Goal: Information Seeking & Learning: Learn about a topic

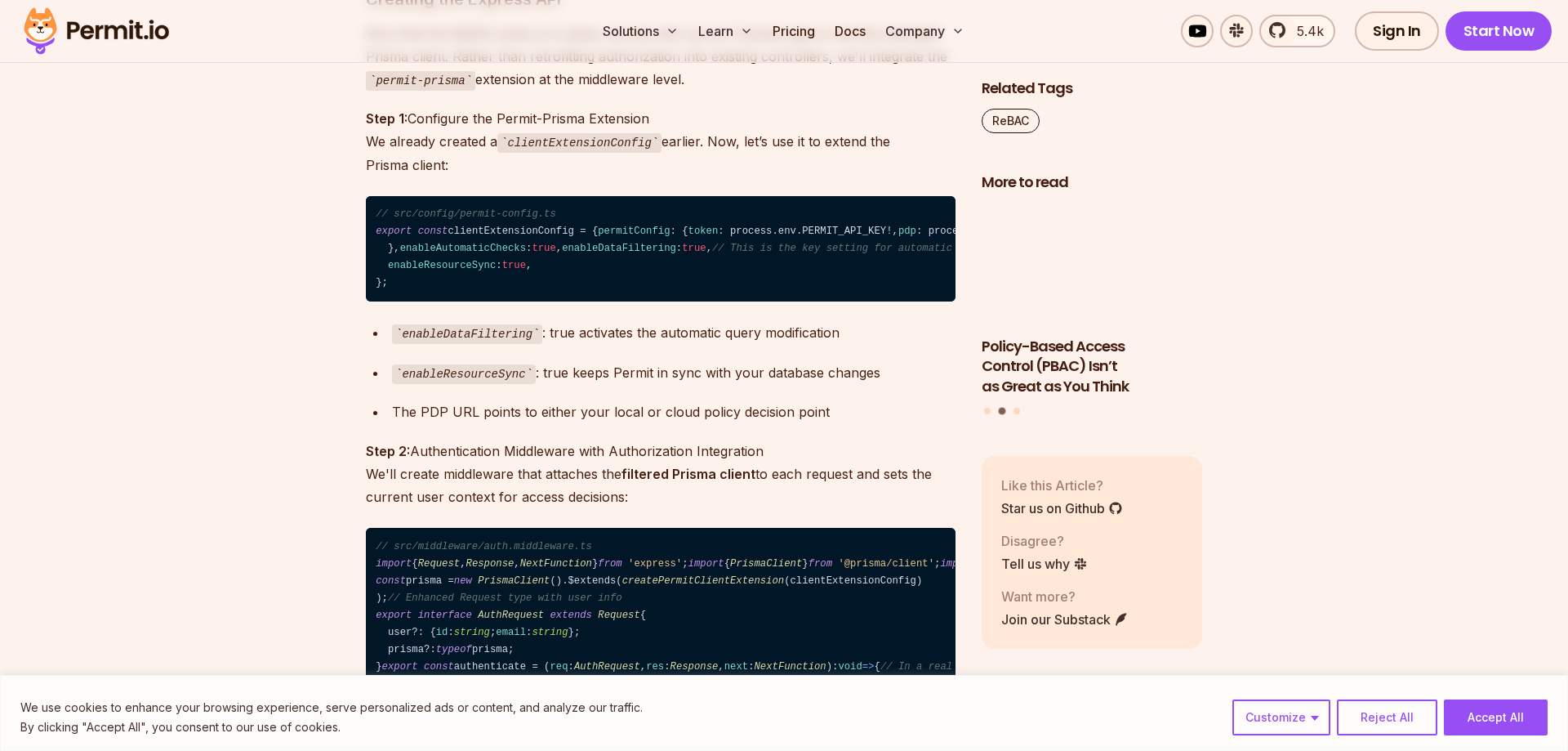
scroll to position [9753, 0]
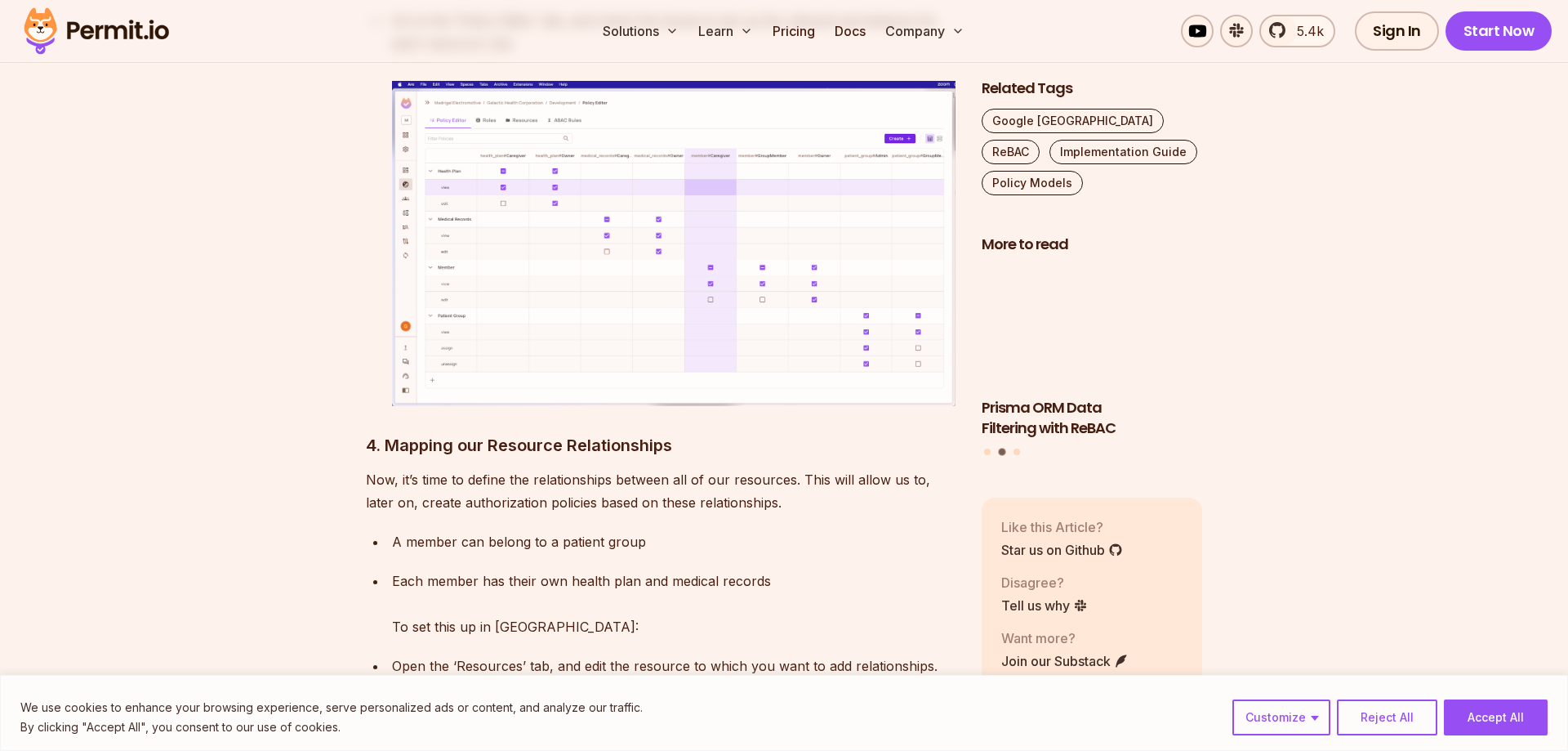
scroll to position [8253, 0]
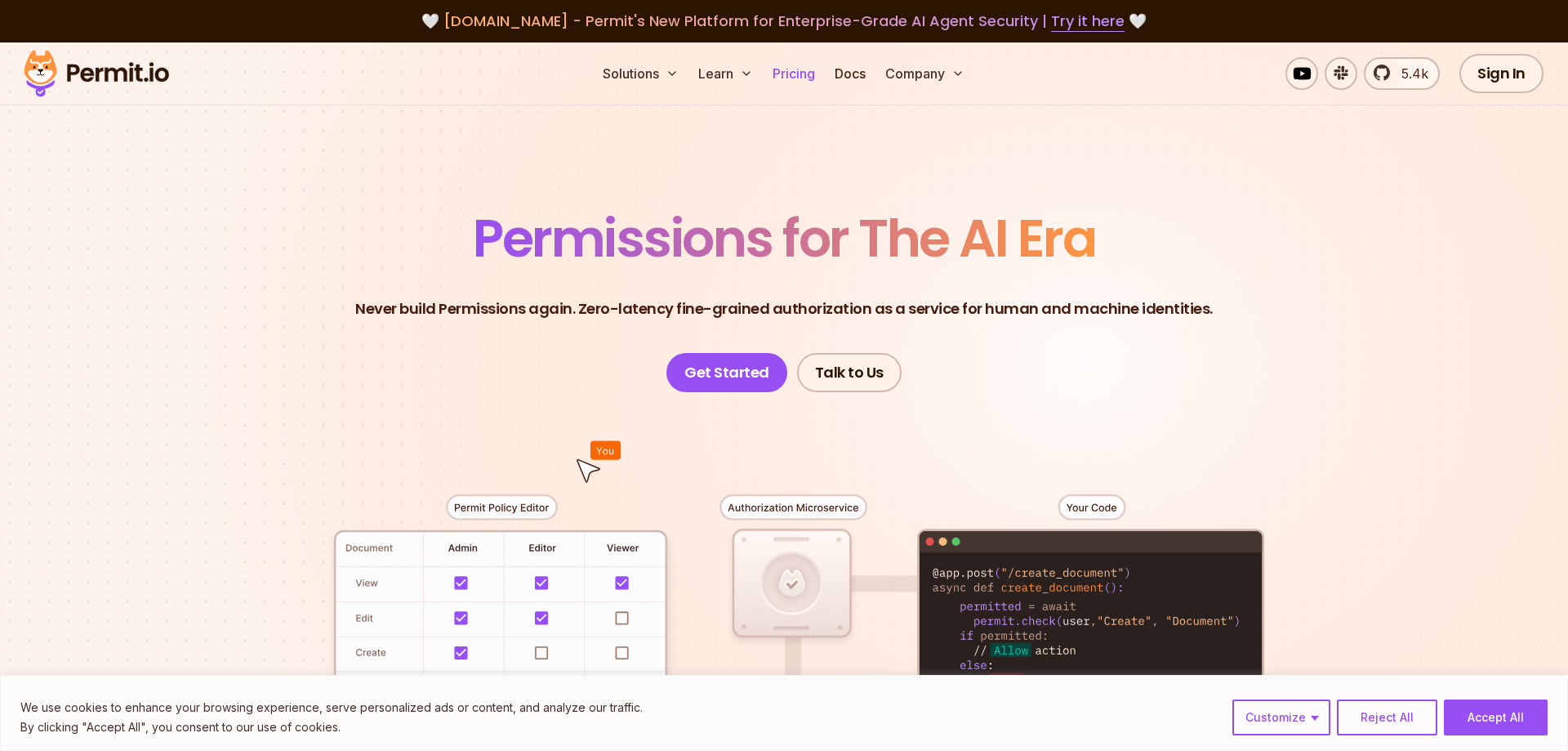
click at [804, 80] on link "Pricing" at bounding box center [794, 74] width 56 height 33
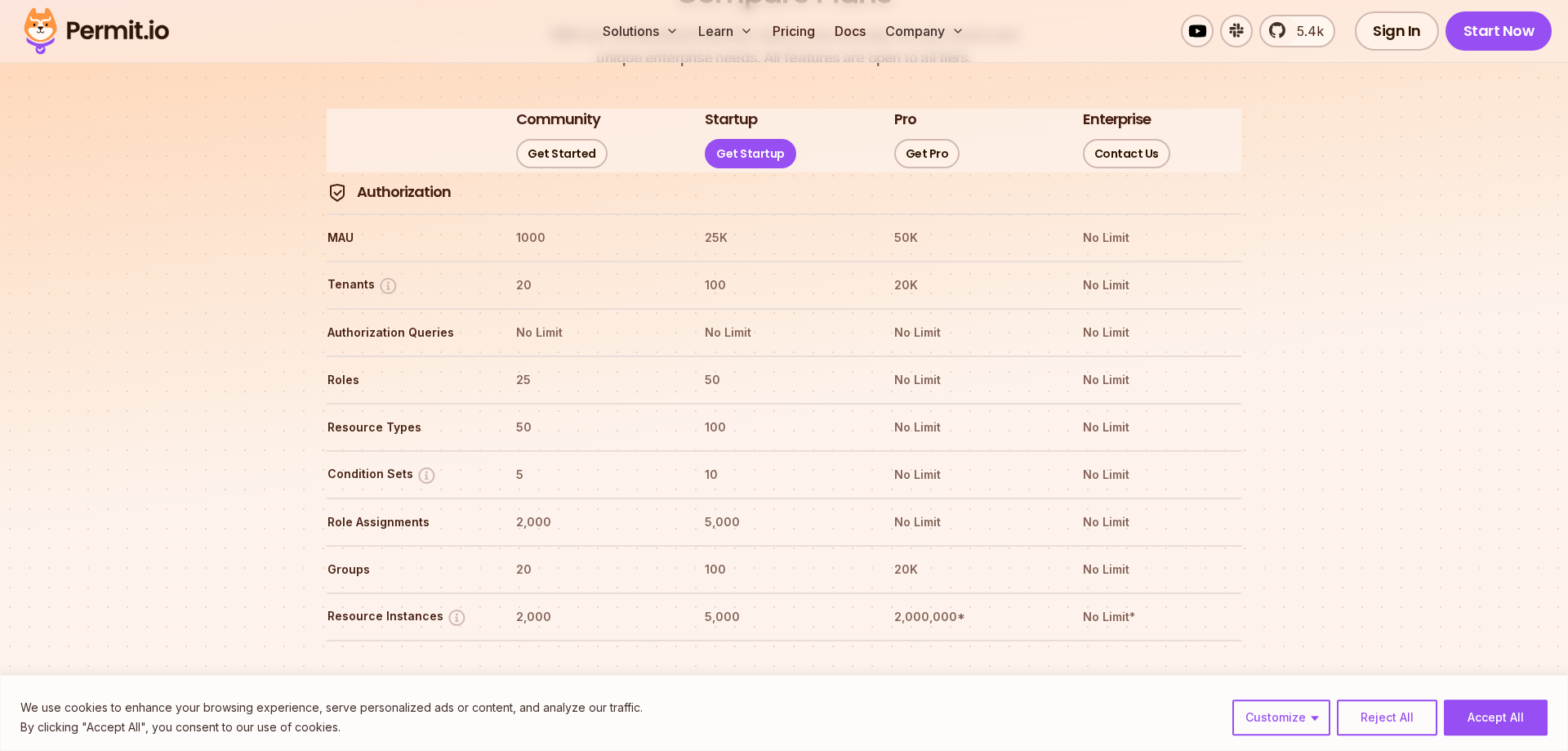
scroll to position [1917, 0]
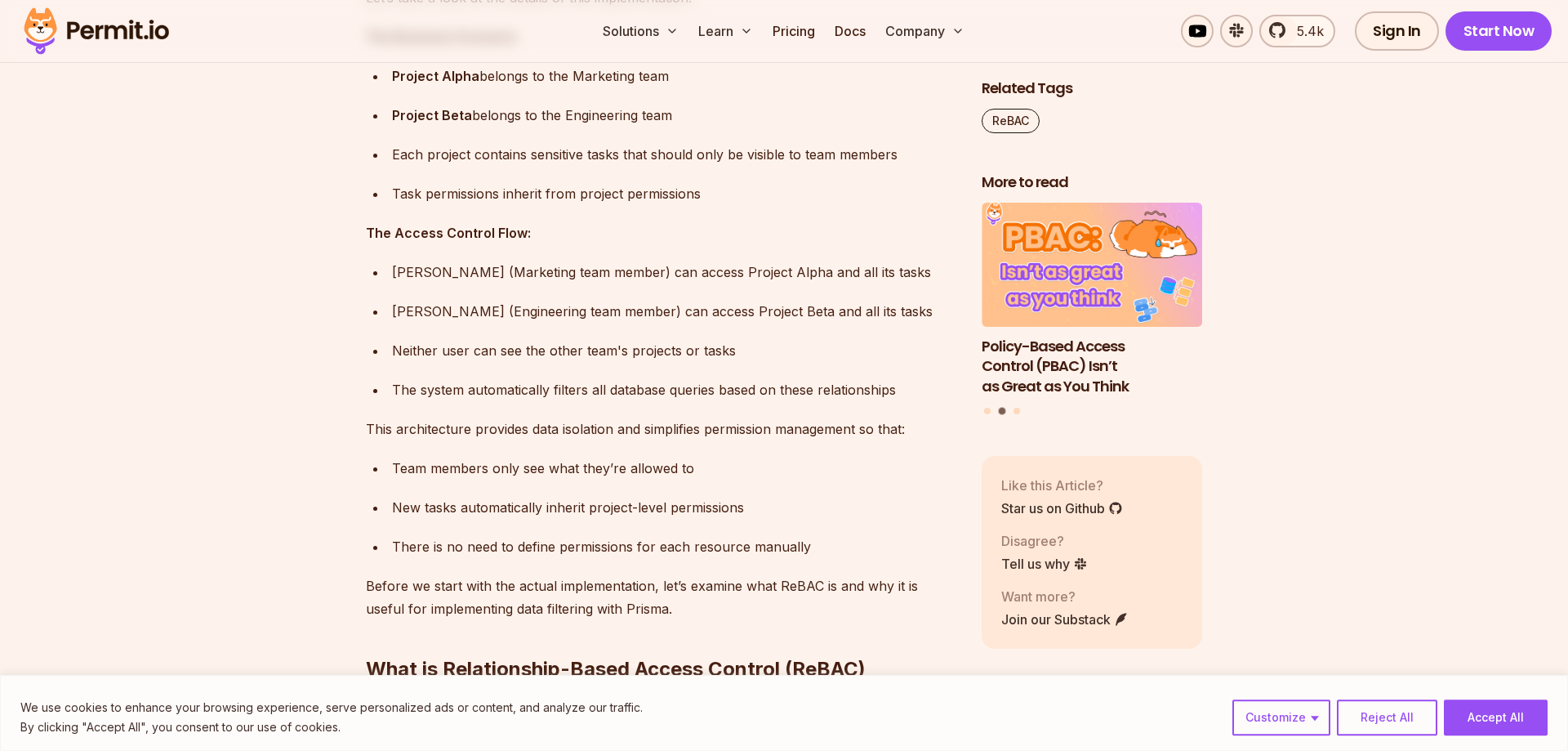
scroll to position [1750, 0]
